Goal: Find specific page/section: Find specific page/section

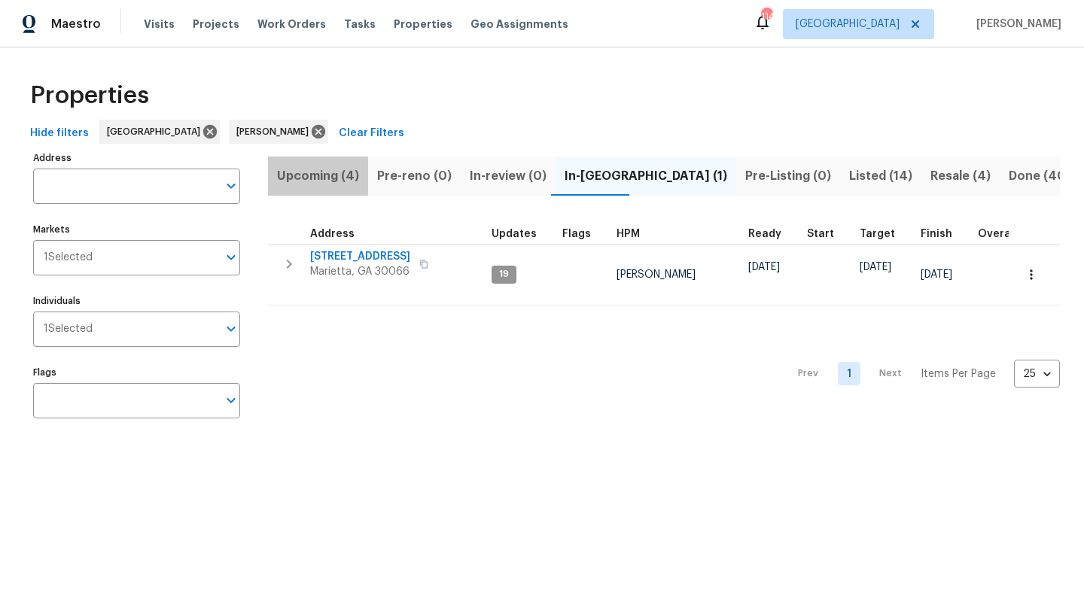
click at [306, 181] on span "Upcoming (4)" at bounding box center [318, 176] width 82 height 21
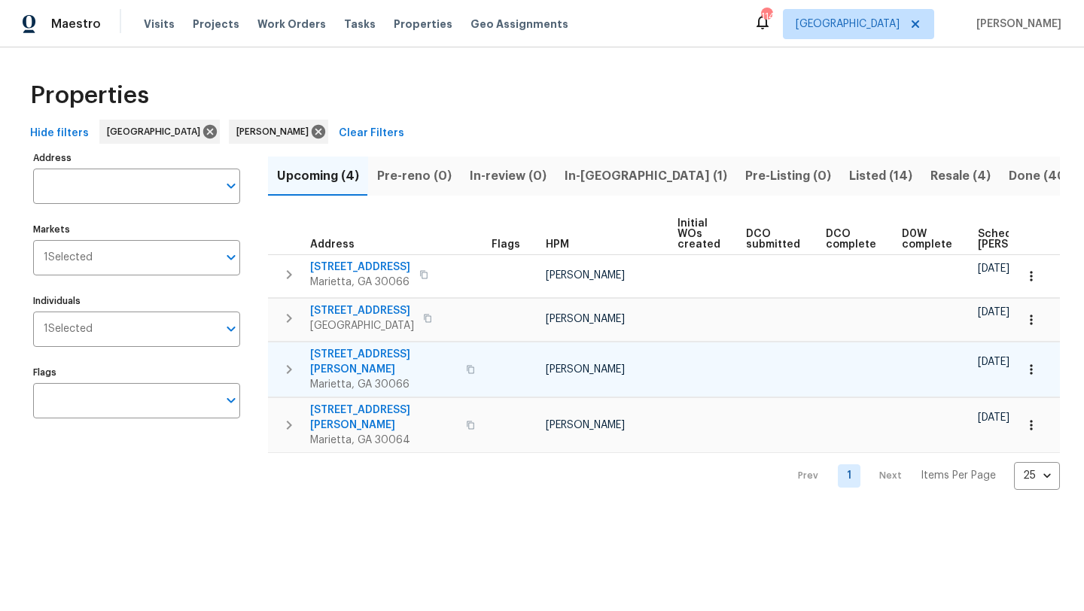
click at [367, 357] on span "[STREET_ADDRESS][PERSON_NAME]" at bounding box center [383, 362] width 147 height 30
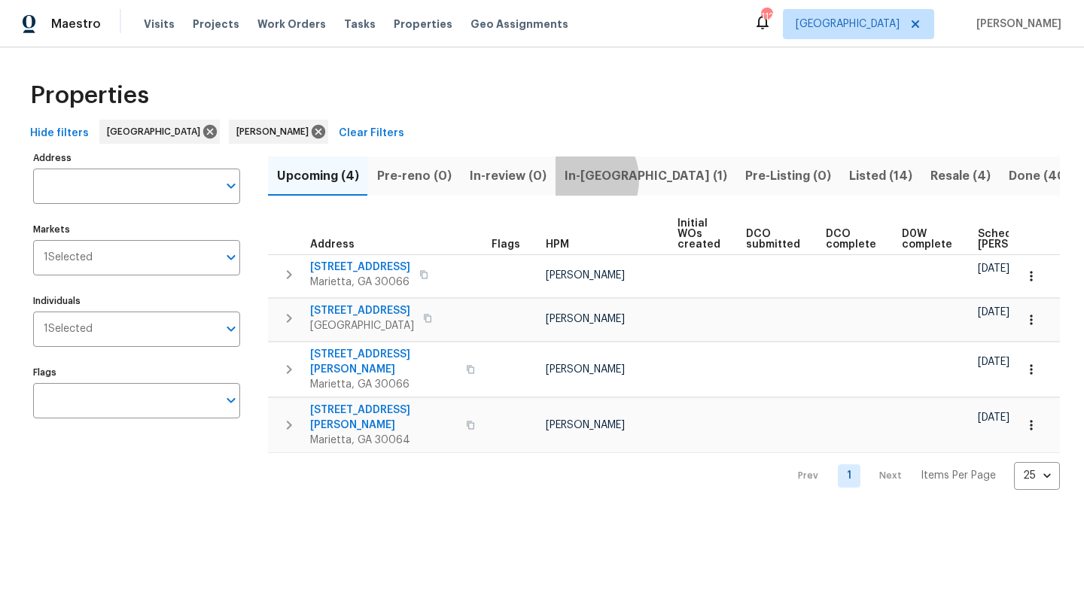
click at [568, 179] on span "In-[GEOGRAPHIC_DATA] (1)" at bounding box center [646, 176] width 163 height 21
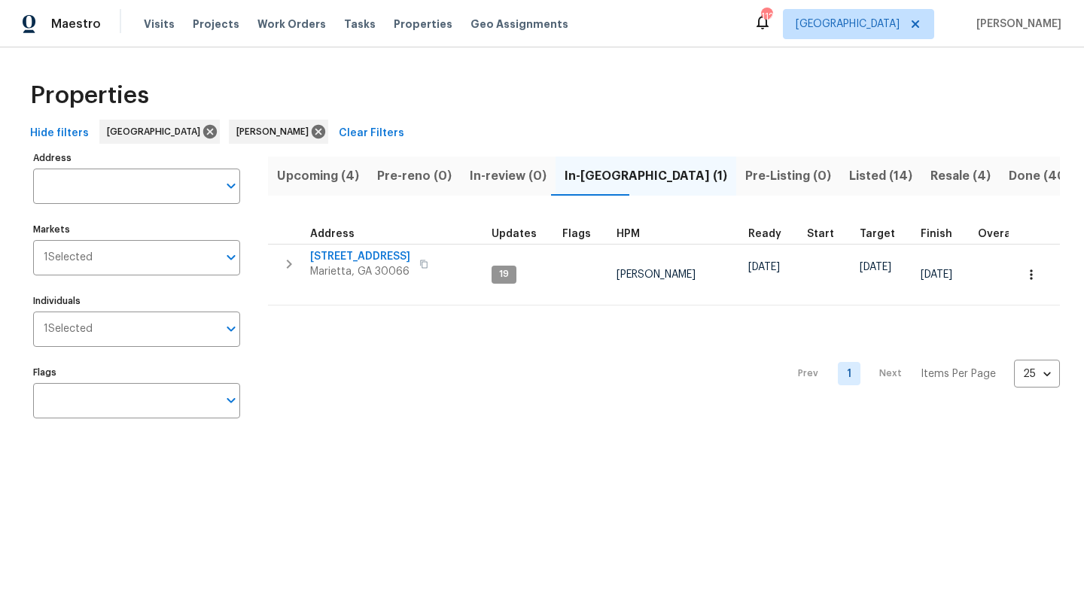
click at [849, 174] on span "Listed (14)" at bounding box center [880, 176] width 63 height 21
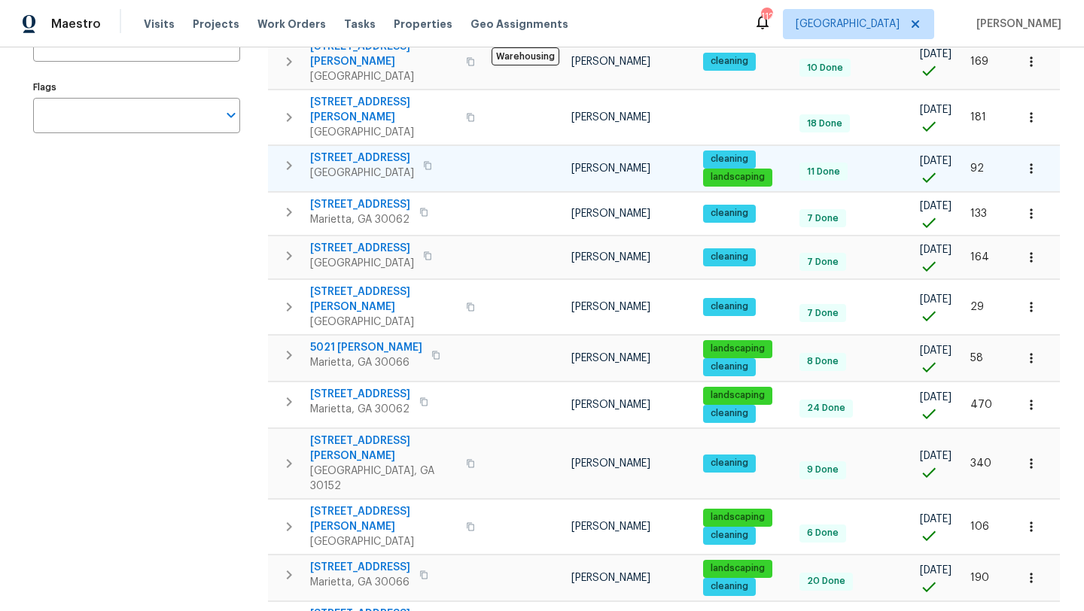
scroll to position [366, 0]
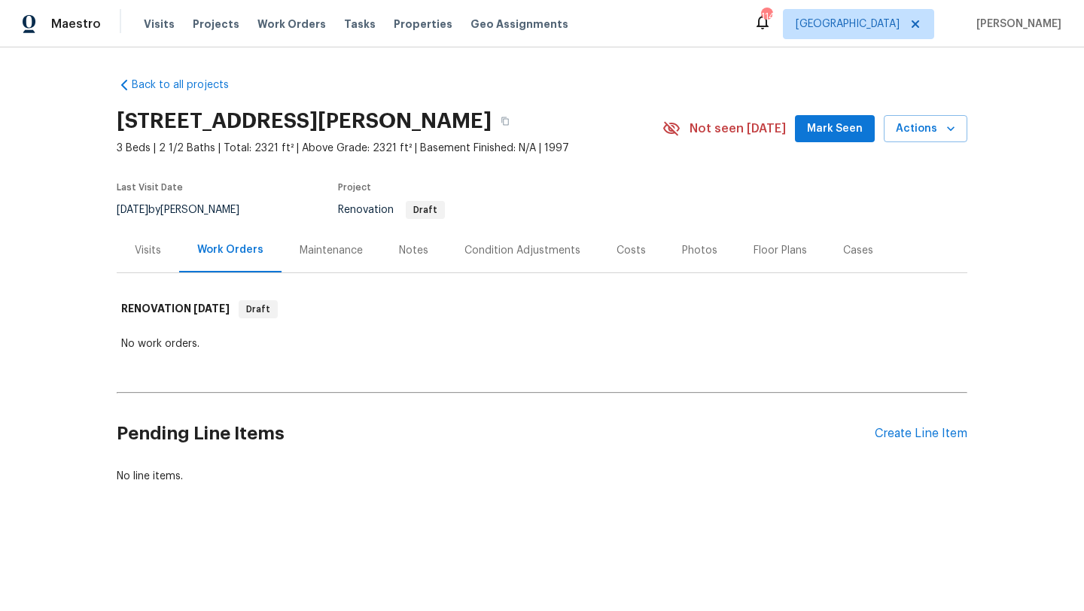
click at [157, 246] on div "Visits" at bounding box center [148, 250] width 26 height 15
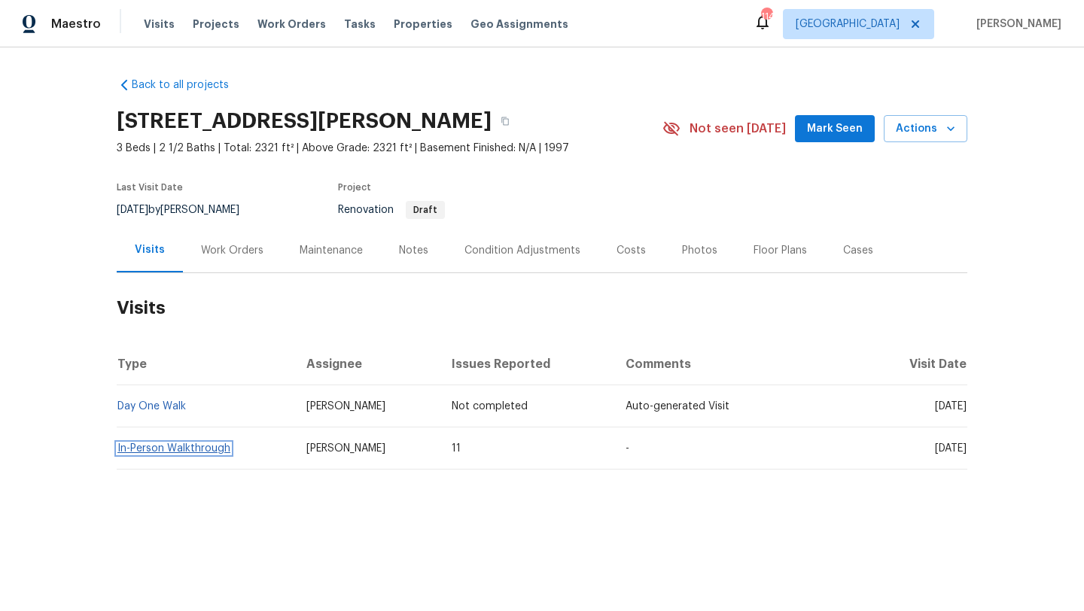
click at [200, 449] on link "In-Person Walkthrough" at bounding box center [173, 448] width 113 height 11
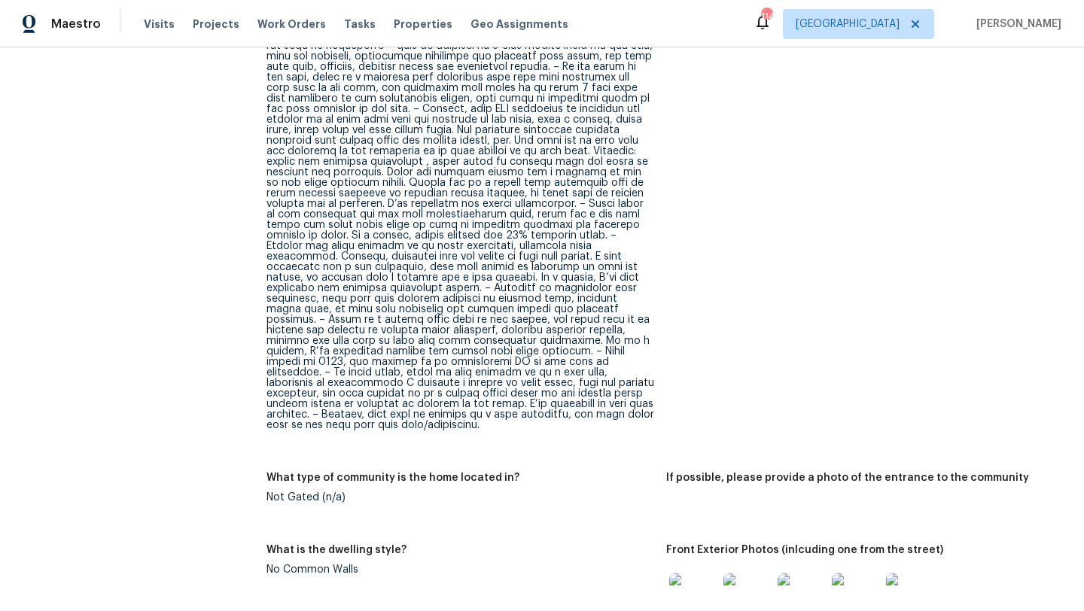
scroll to position [925, 0]
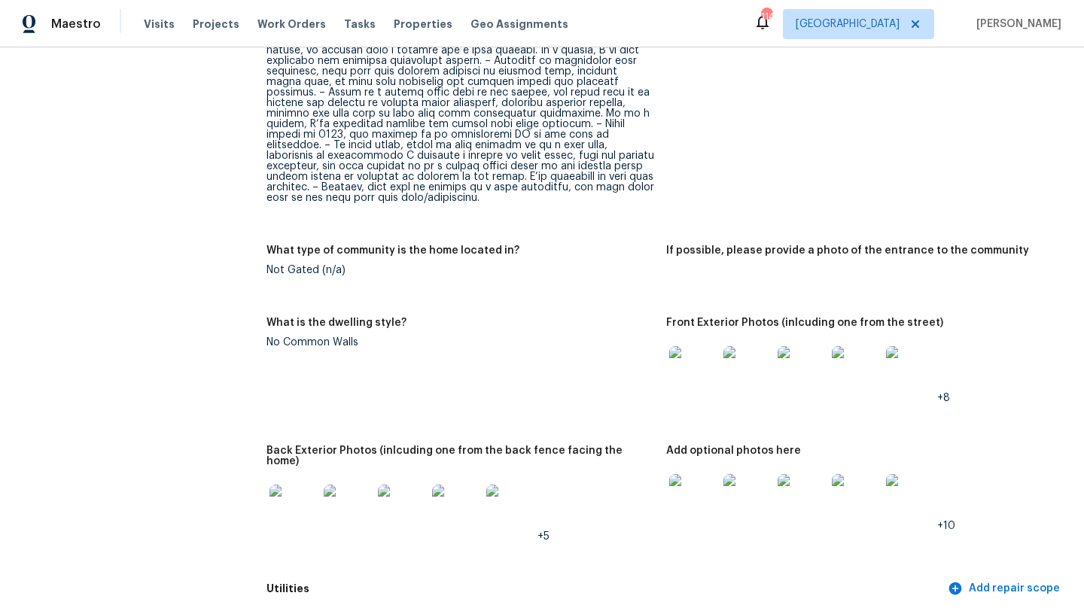
click at [788, 358] on img at bounding box center [802, 370] width 48 height 48
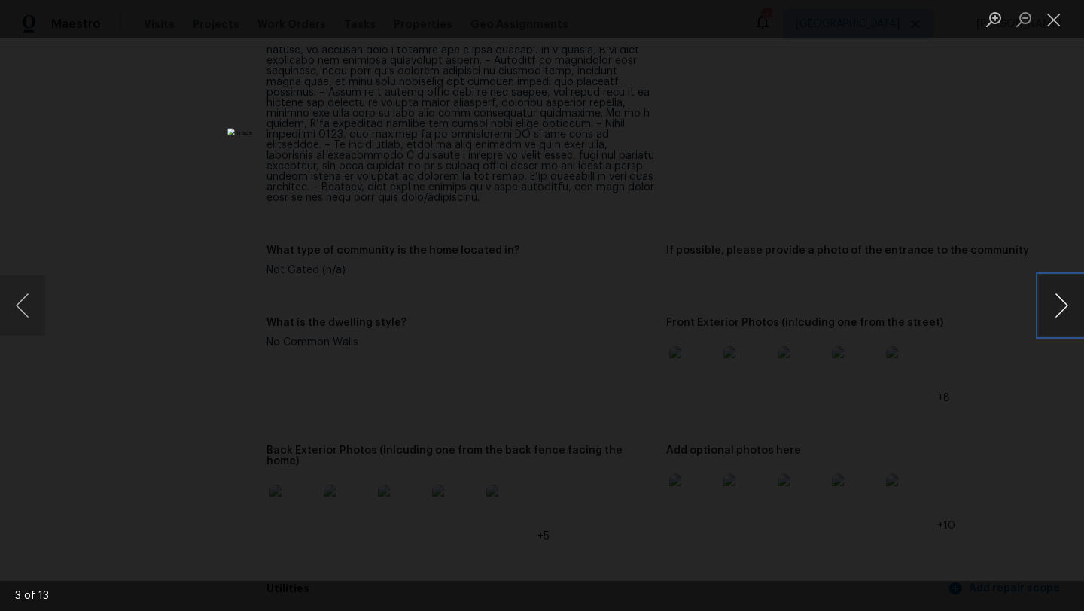
click at [1045, 318] on button "Next image" at bounding box center [1061, 306] width 45 height 60
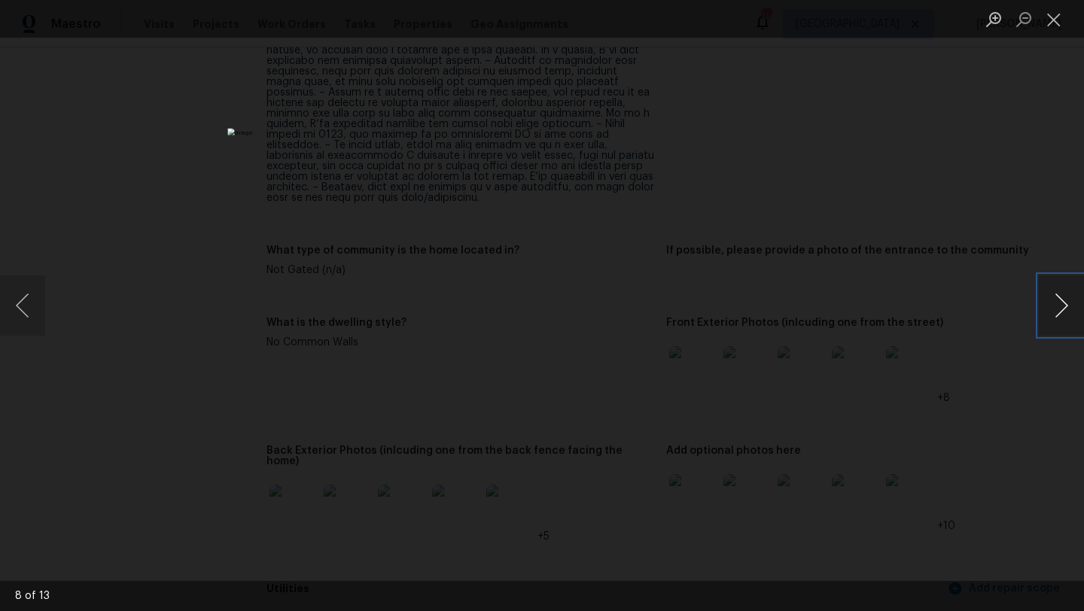
click at [1045, 318] on button "Next image" at bounding box center [1061, 306] width 45 height 60
click at [894, 219] on div "Lightbox" at bounding box center [542, 305] width 1084 height 611
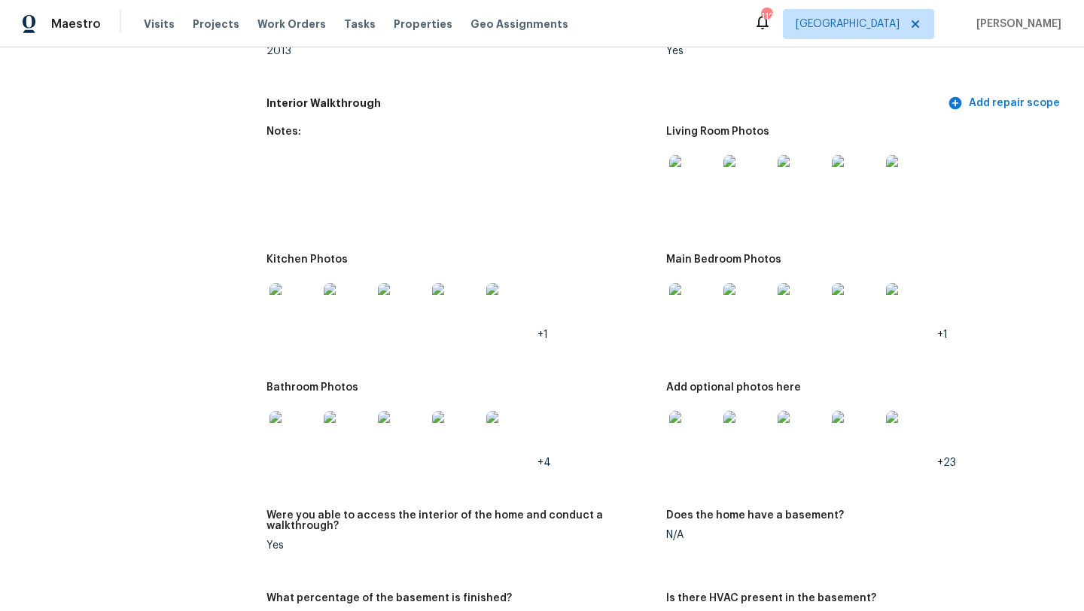
scroll to position [2064, 0]
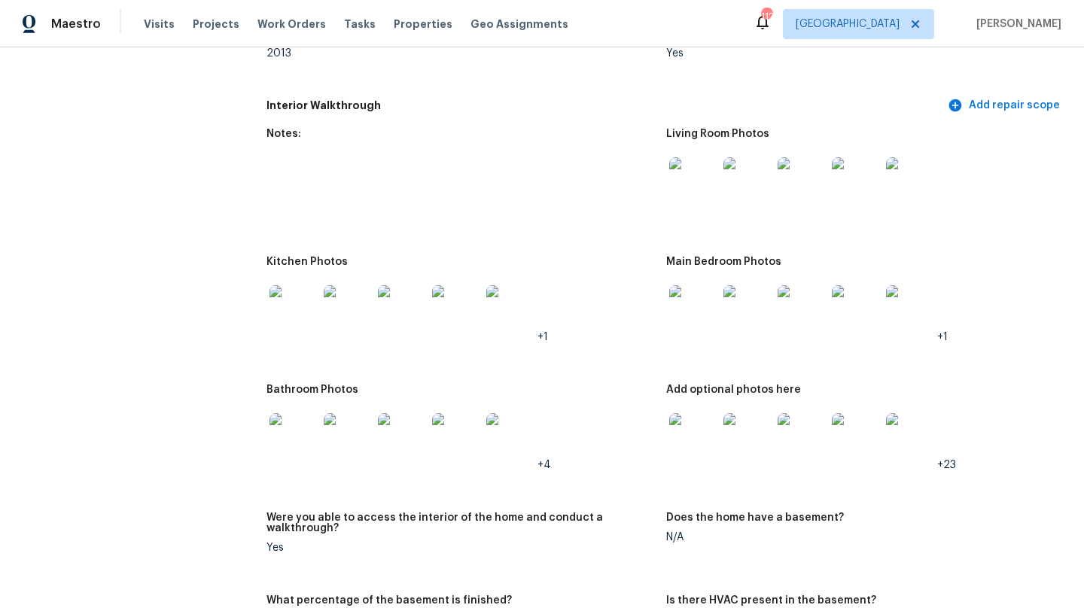
click at [699, 163] on img at bounding box center [693, 181] width 48 height 48
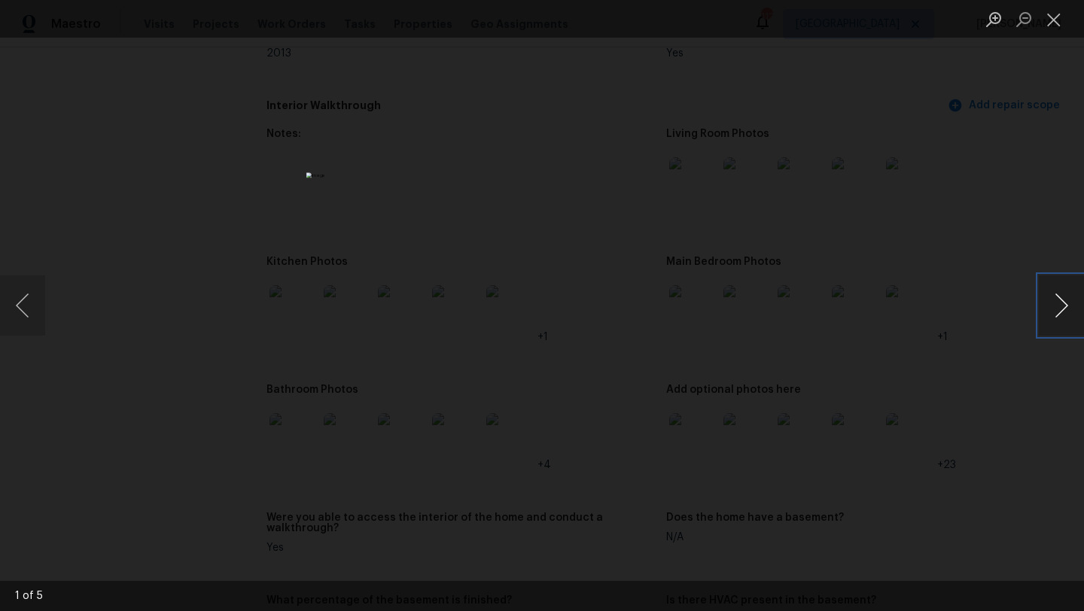
click at [1055, 314] on button "Next image" at bounding box center [1061, 306] width 45 height 60
click at [1055, 315] on button "Next image" at bounding box center [1061, 306] width 45 height 60
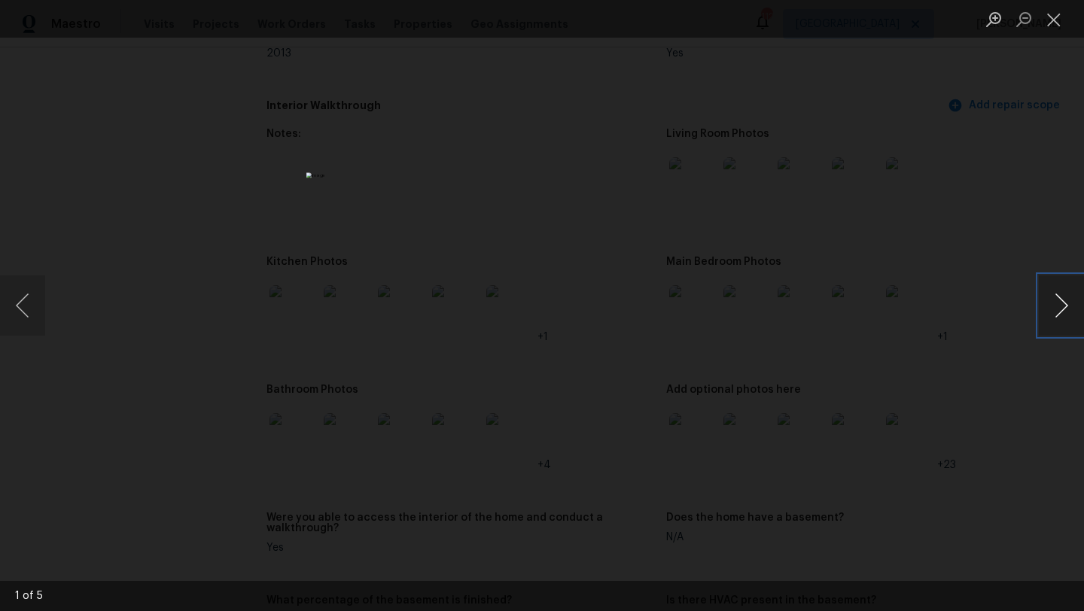
click at [1053, 315] on button "Next image" at bounding box center [1061, 306] width 45 height 60
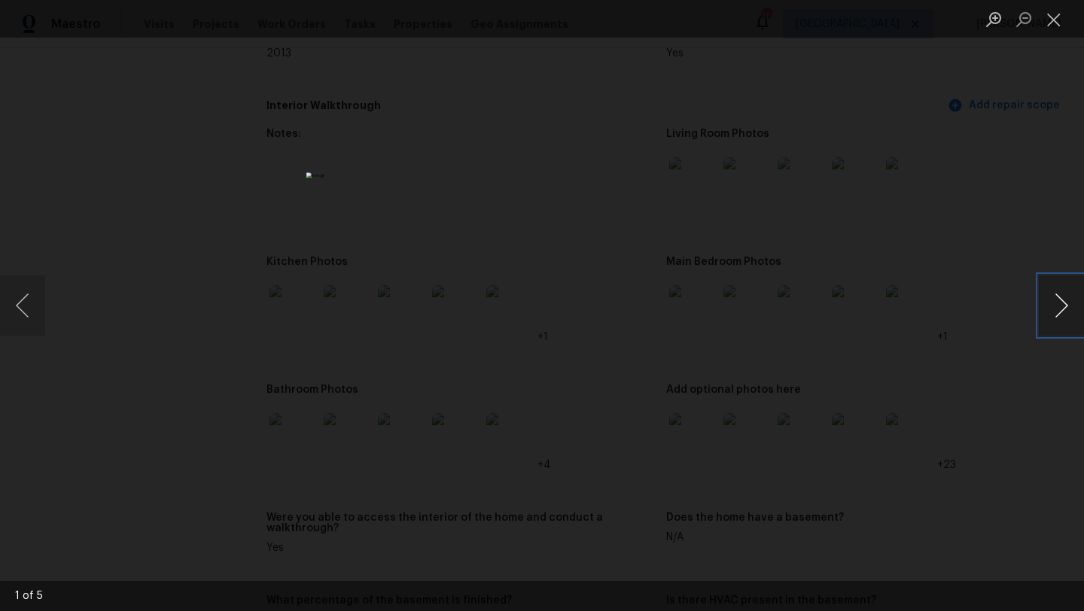
click at [1053, 315] on button "Next image" at bounding box center [1061, 306] width 45 height 60
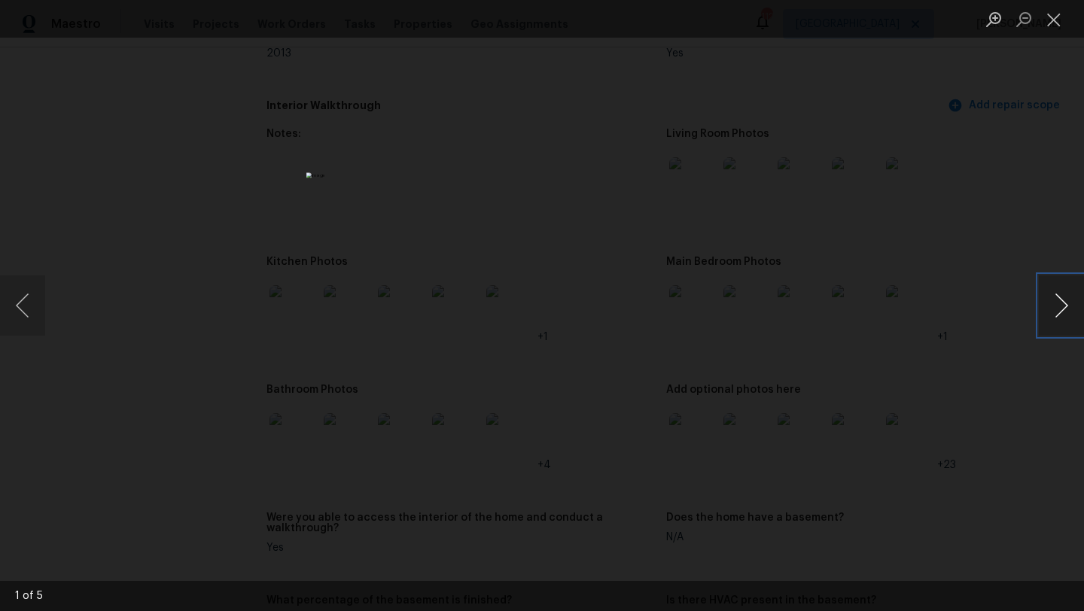
click at [1053, 315] on button "Next image" at bounding box center [1061, 306] width 45 height 60
click at [995, 227] on div "Lightbox" at bounding box center [542, 305] width 1084 height 611
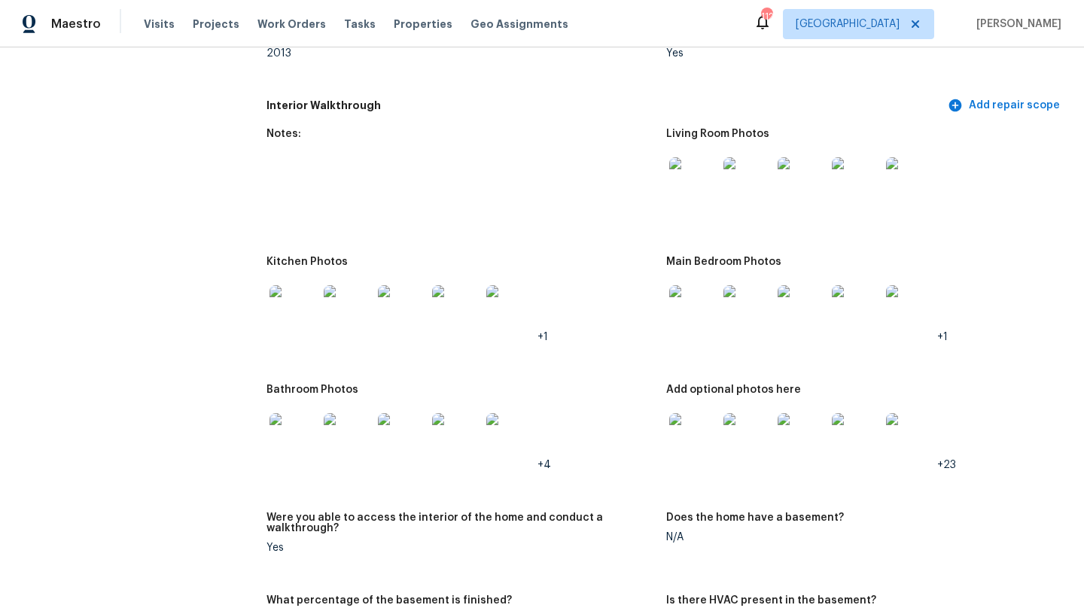
click at [678, 413] on img at bounding box center [693, 437] width 48 height 48
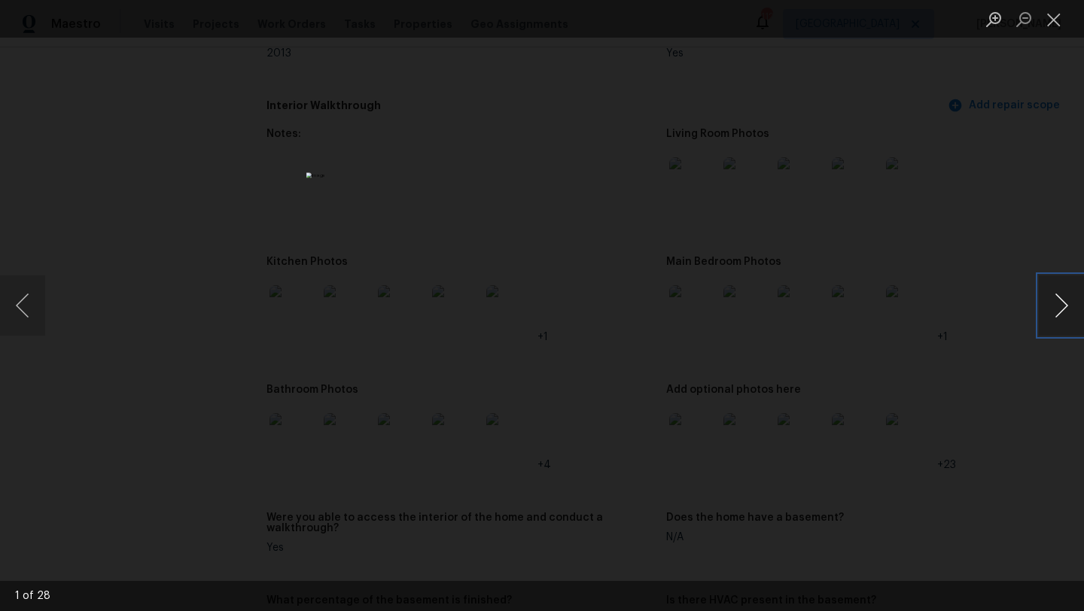
click at [1072, 310] on button "Next image" at bounding box center [1061, 306] width 45 height 60
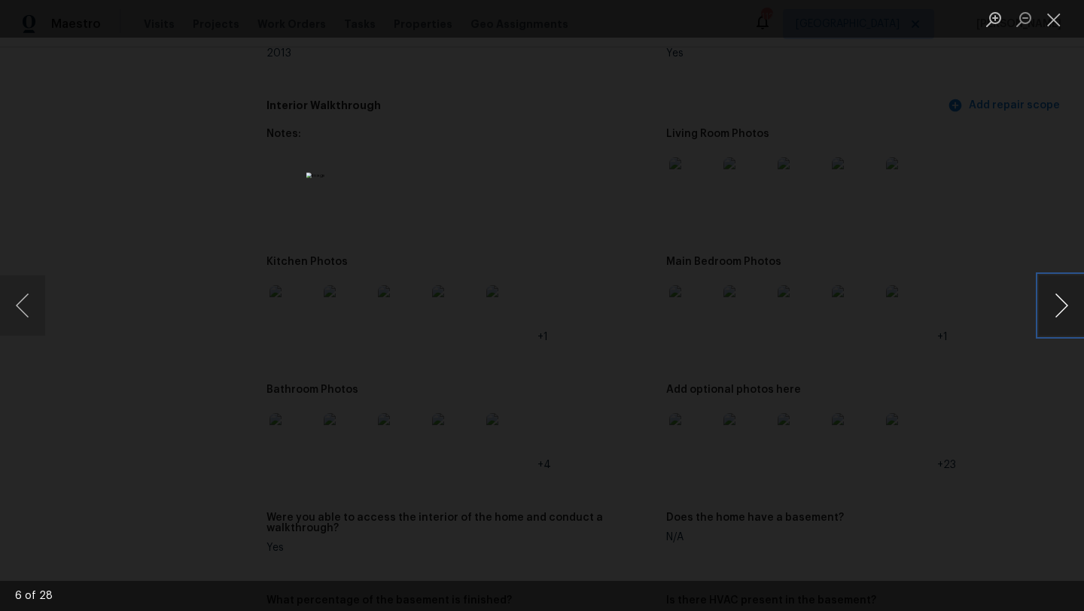
click at [1072, 310] on button "Next image" at bounding box center [1061, 306] width 45 height 60
click at [992, 227] on div "Lightbox" at bounding box center [542, 305] width 1084 height 611
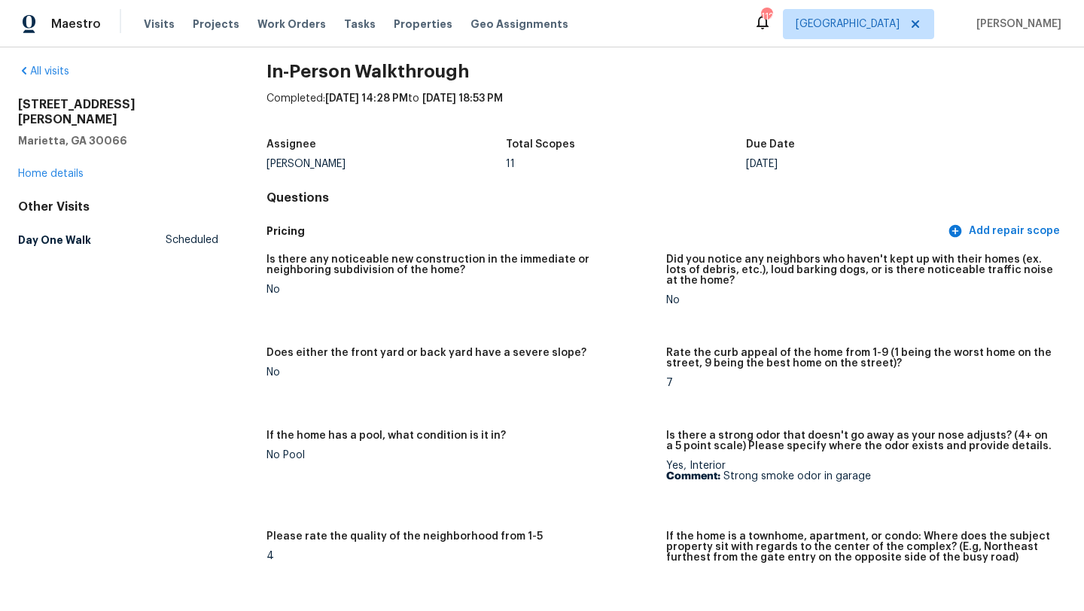
scroll to position [0, 0]
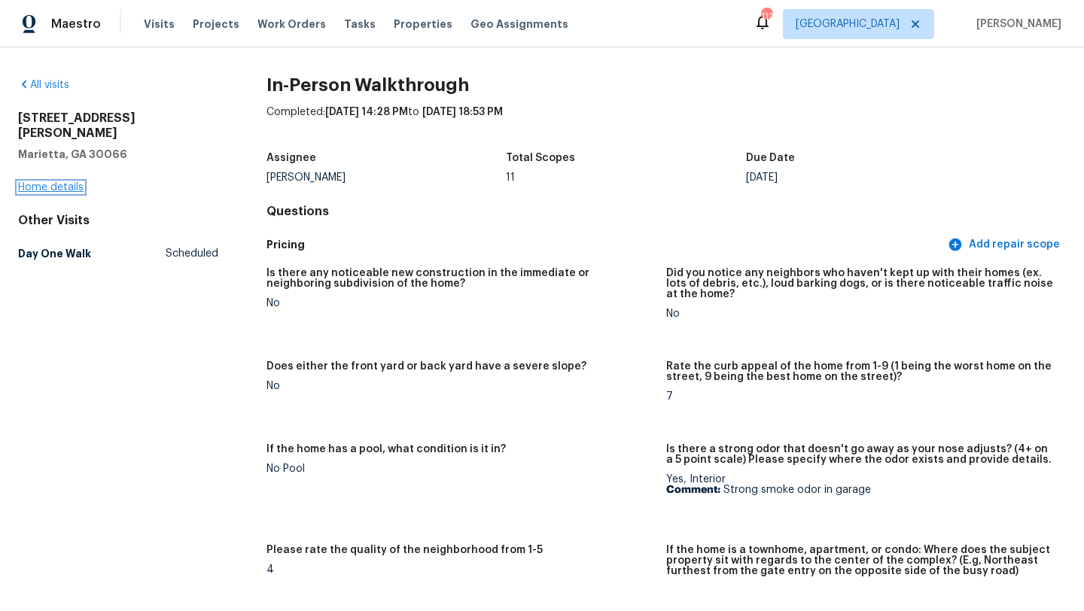
click at [40, 182] on link "Home details" at bounding box center [51, 187] width 66 height 11
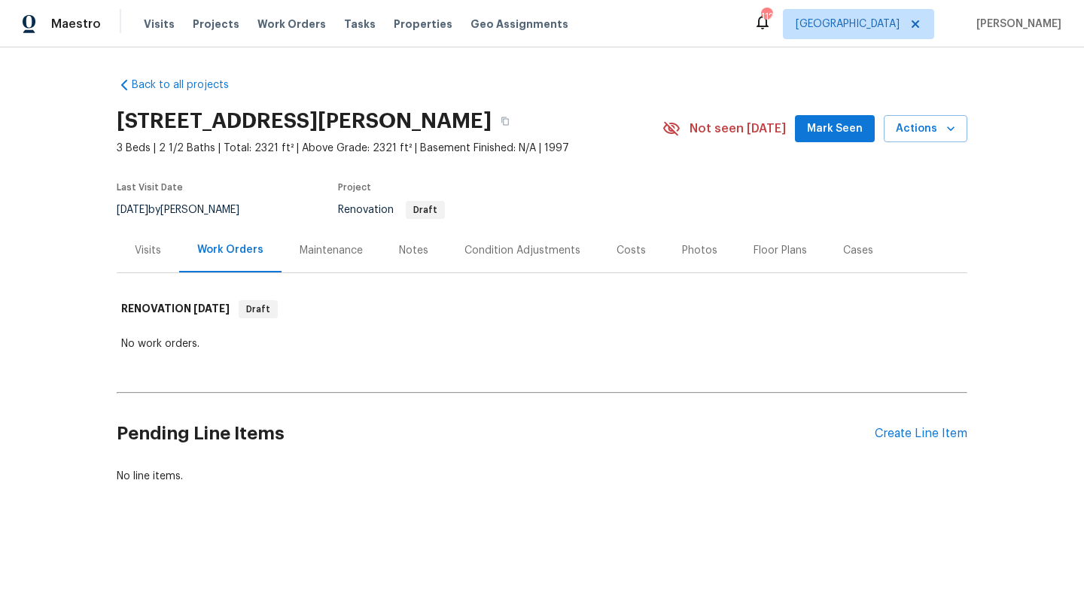
click at [157, 251] on div "Visits" at bounding box center [148, 250] width 26 height 15
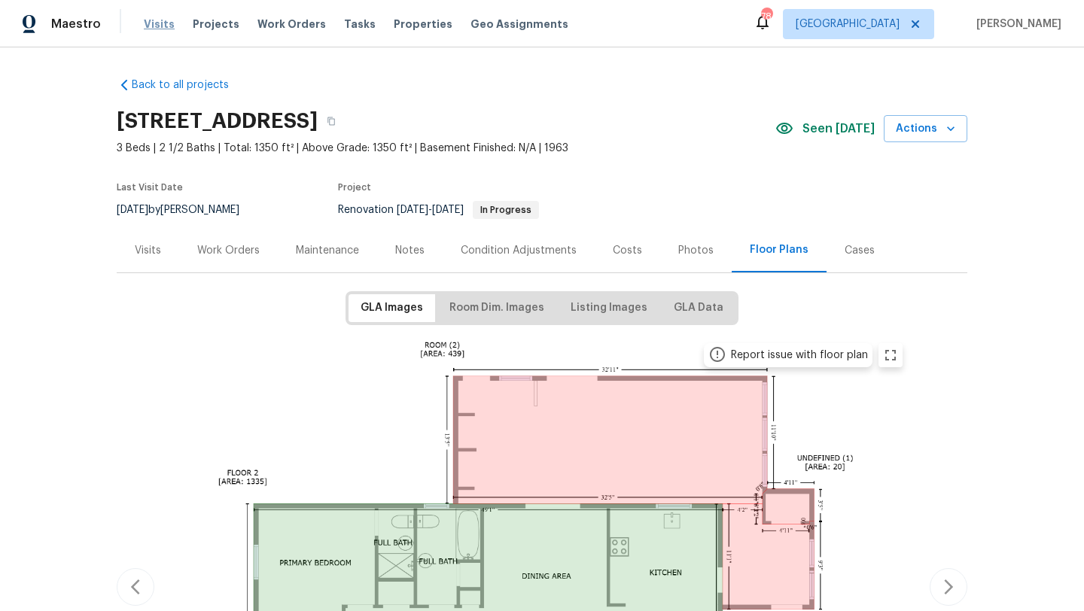
click at [157, 25] on span "Visits" at bounding box center [159, 24] width 31 height 15
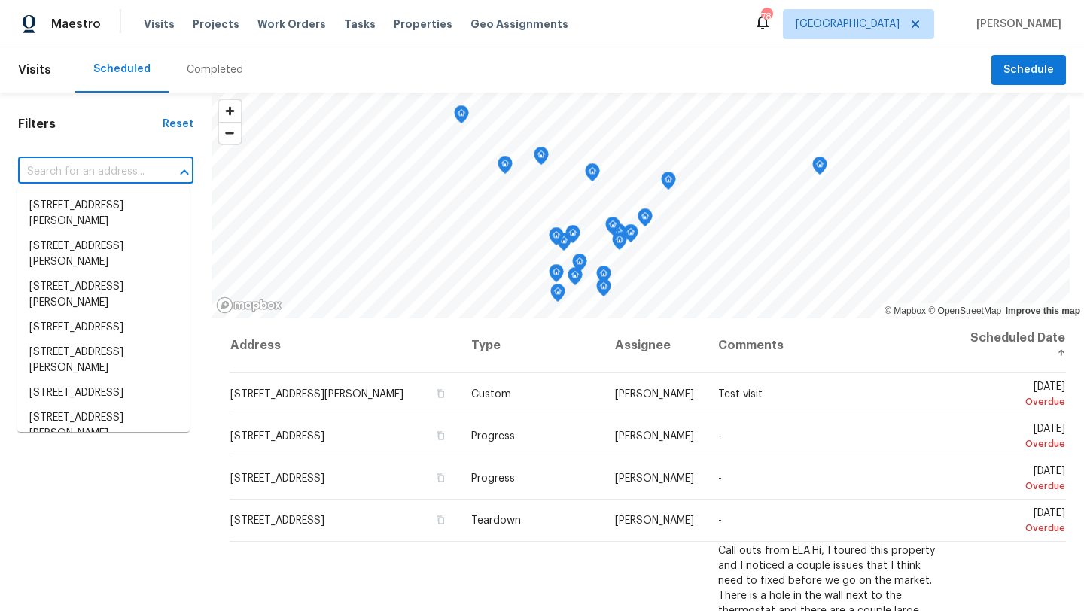
click at [93, 175] on input "text" at bounding box center [84, 171] width 133 height 23
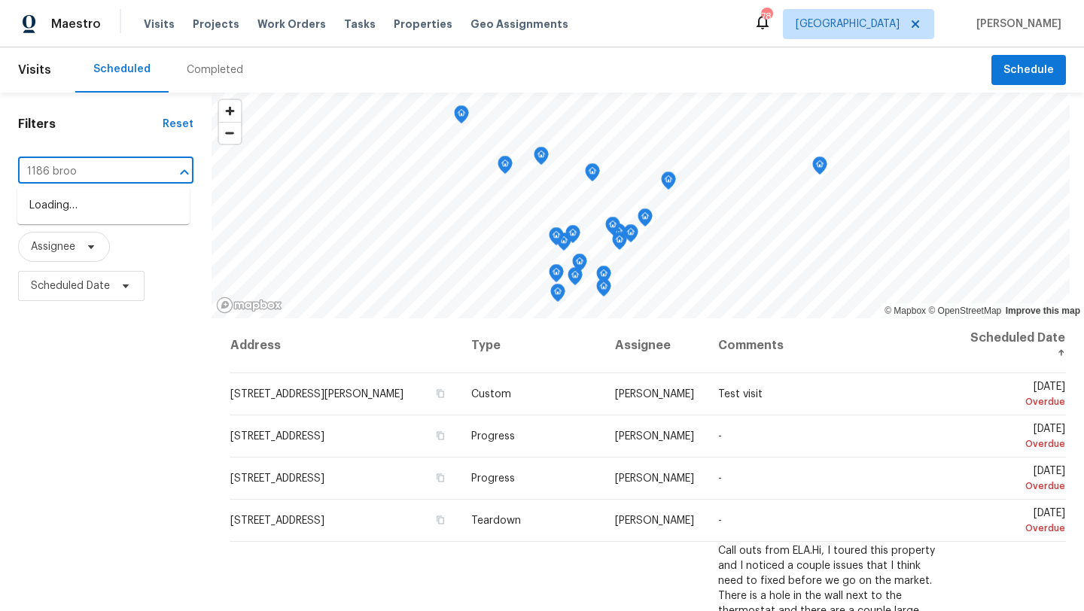
type input "1186 brook"
click at [79, 217] on li "1186 Brooks Rackley Rd, Dallas, GA 30157" at bounding box center [103, 214] width 172 height 41
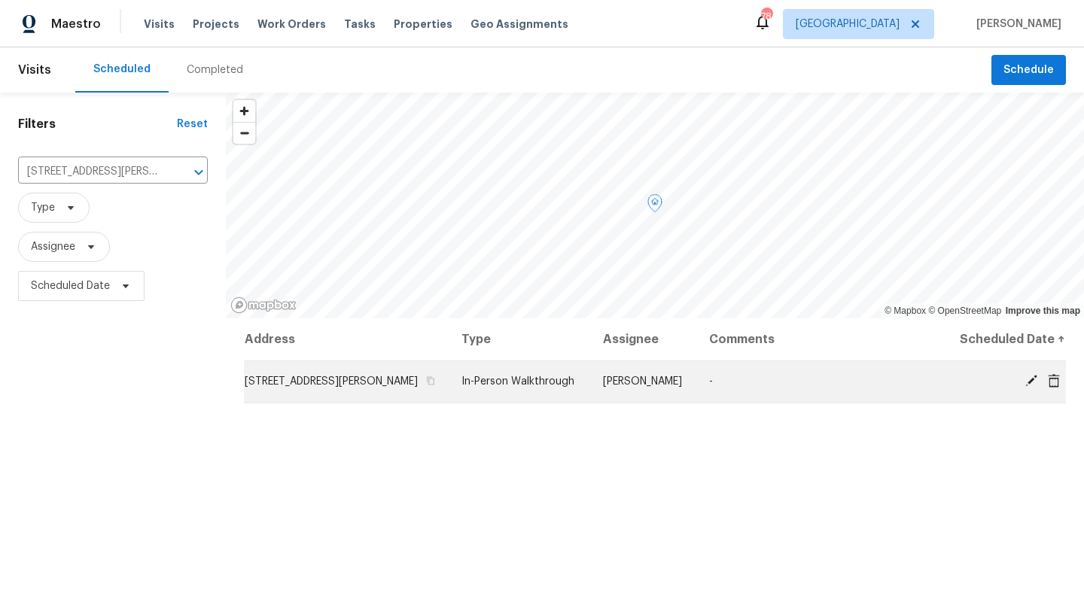
click at [303, 387] on td "1186 Brooks Rackley Rd, Dallas, GA 30157" at bounding box center [347, 382] width 206 height 42
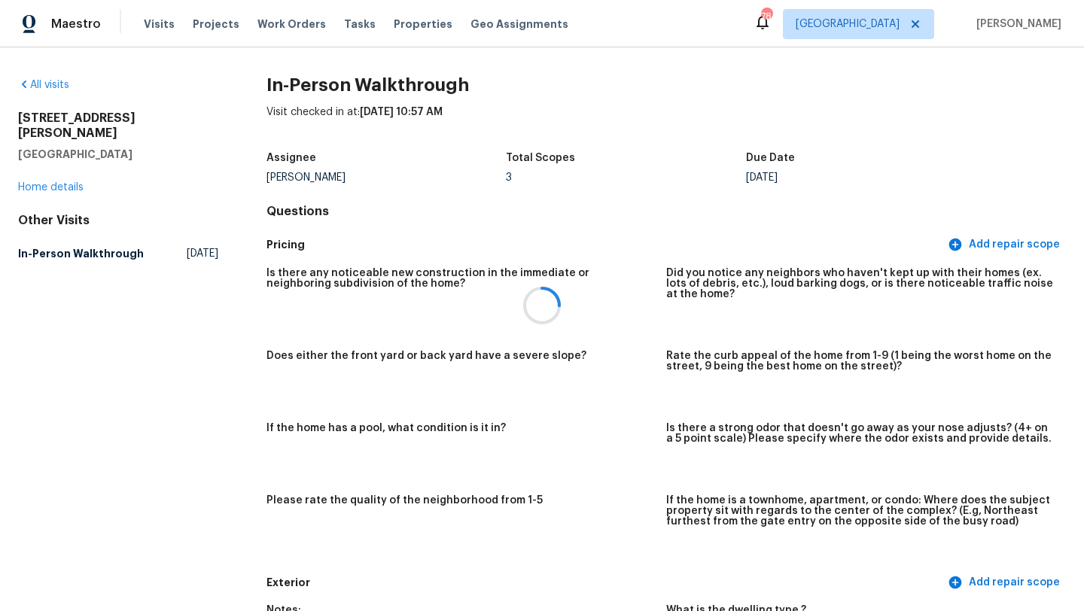
click at [62, 173] on div at bounding box center [542, 305] width 1084 height 611
click at [48, 182] on link "Home details" at bounding box center [51, 187] width 66 height 11
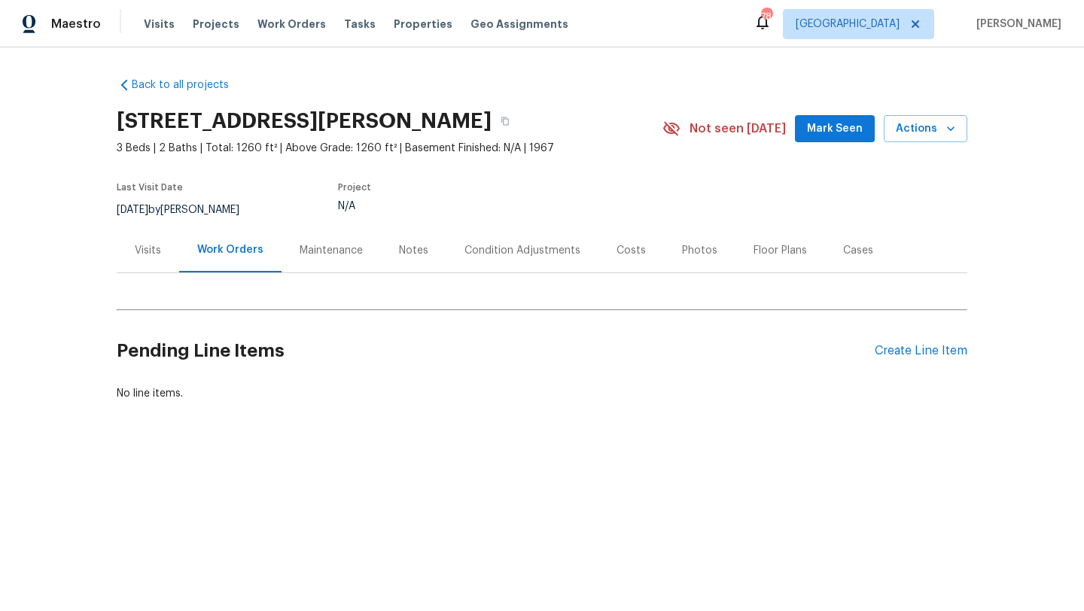
click at [152, 245] on div "Visits" at bounding box center [148, 250] width 26 height 15
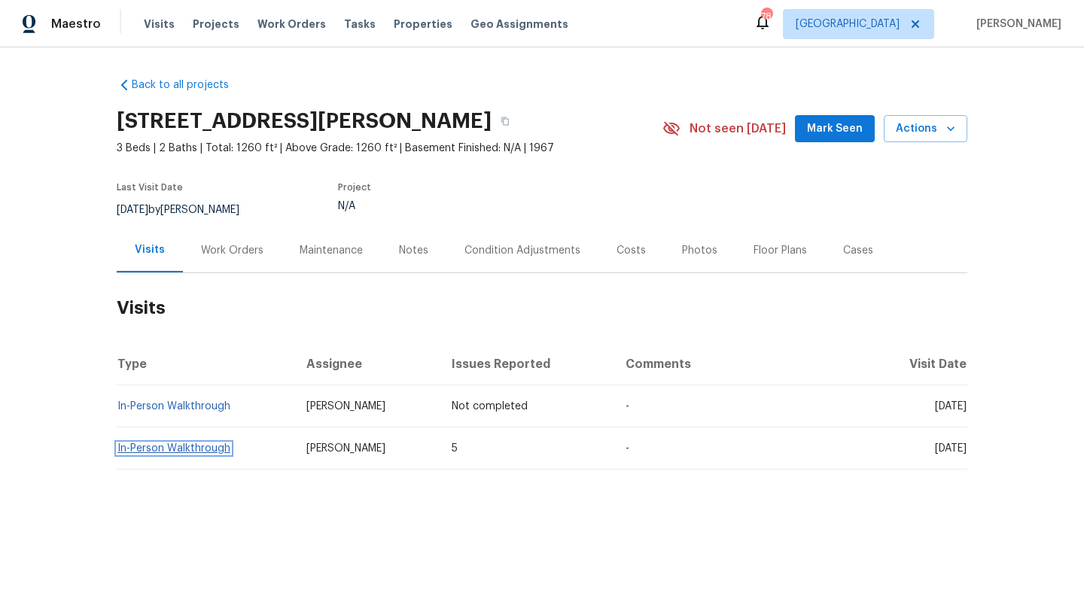
click at [206, 451] on link "In-Person Walkthrough" at bounding box center [173, 448] width 113 height 11
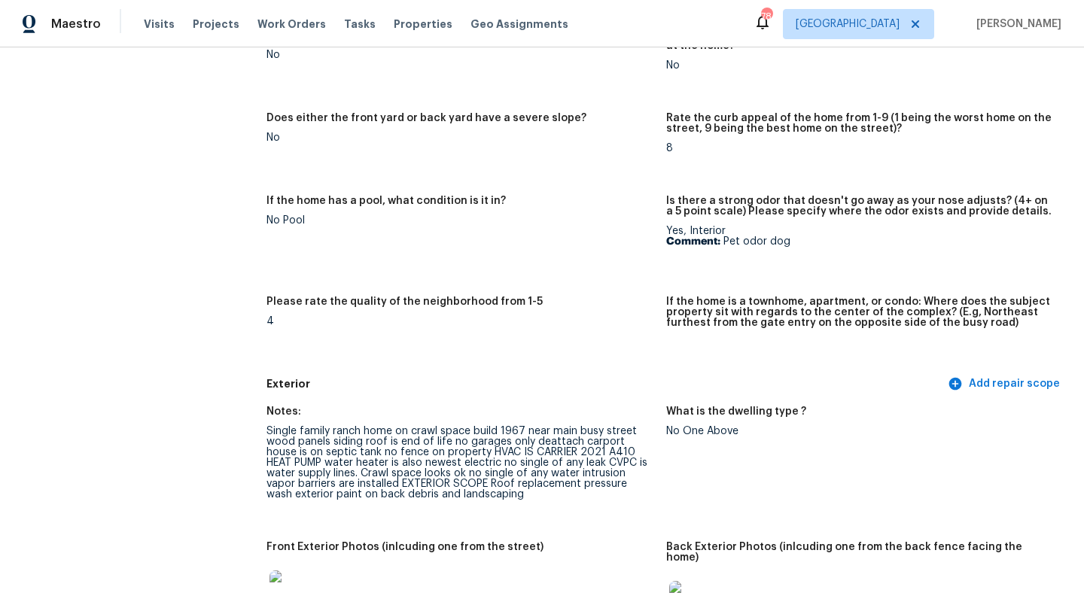
scroll to position [260, 0]
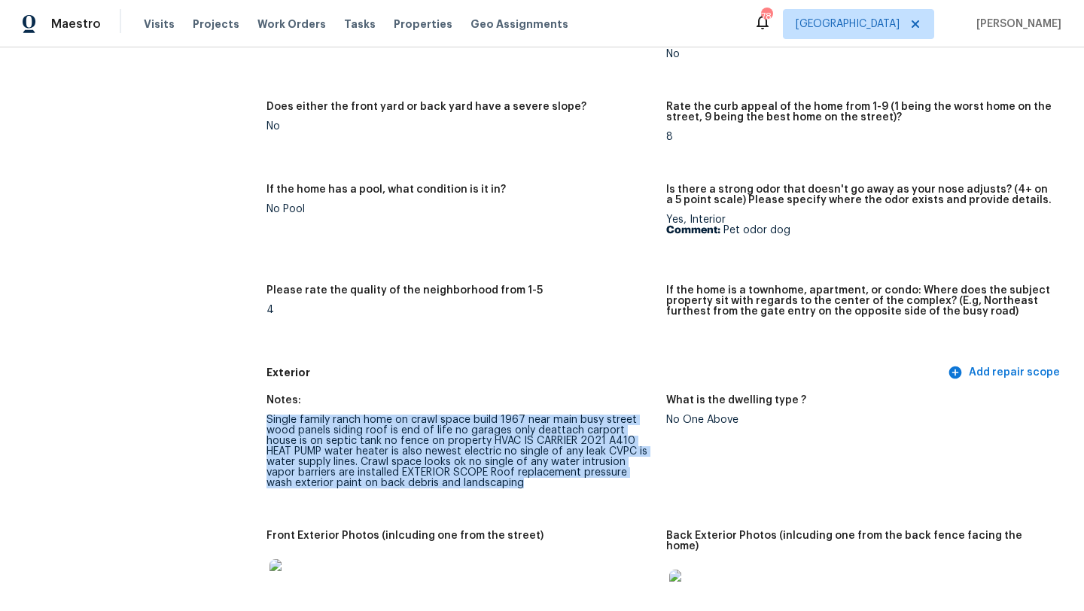
drag, startPoint x: 495, startPoint y: 484, endPoint x: 266, endPoint y: 422, distance: 237.8
click at [267, 422] on div "Single family ranch home on crawl space build 1967 near main busy street wood p…" at bounding box center [461, 452] width 388 height 74
copy div "Single family ranch home on crawl space build 1967 near main busy street wood p…"
